Goal: Information Seeking & Learning: Learn about a topic

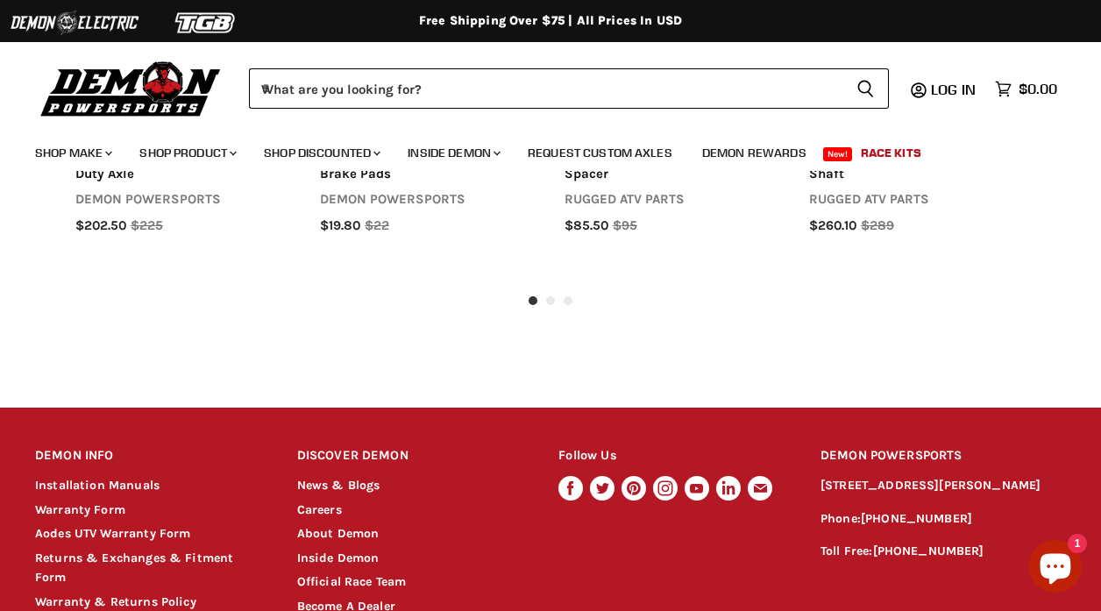
scroll to position [1457, 0]
